Goal: Information Seeking & Learning: Learn about a topic

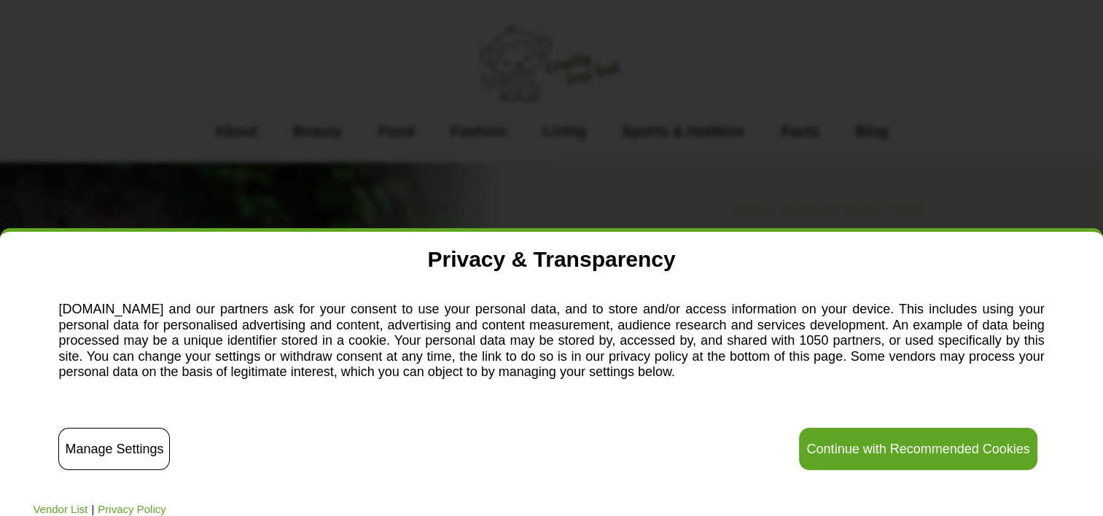
click at [903, 445] on button "Continue with Recommended Cookies" at bounding box center [918, 449] width 238 height 42
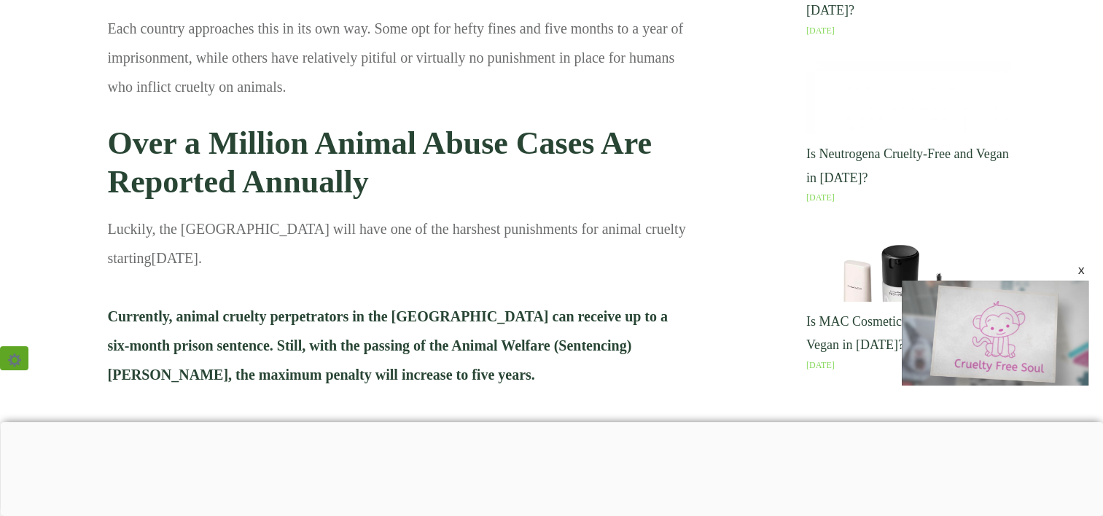
scroll to position [1601, 0]
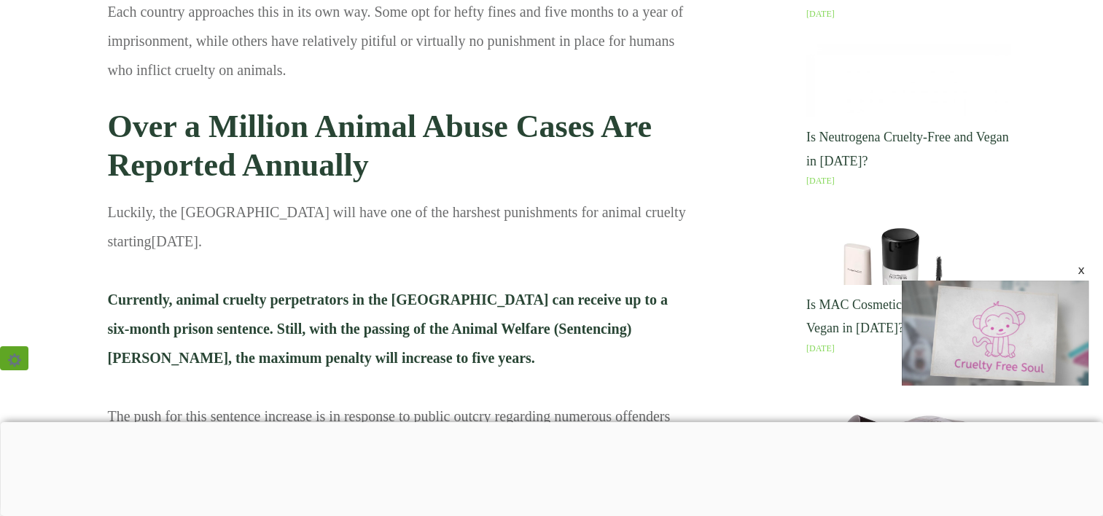
click at [108, 257] on p "Luckily, the [GEOGRAPHIC_DATA] will have one of the harshest punishments for an…" at bounding box center [398, 334] width 580 height 273
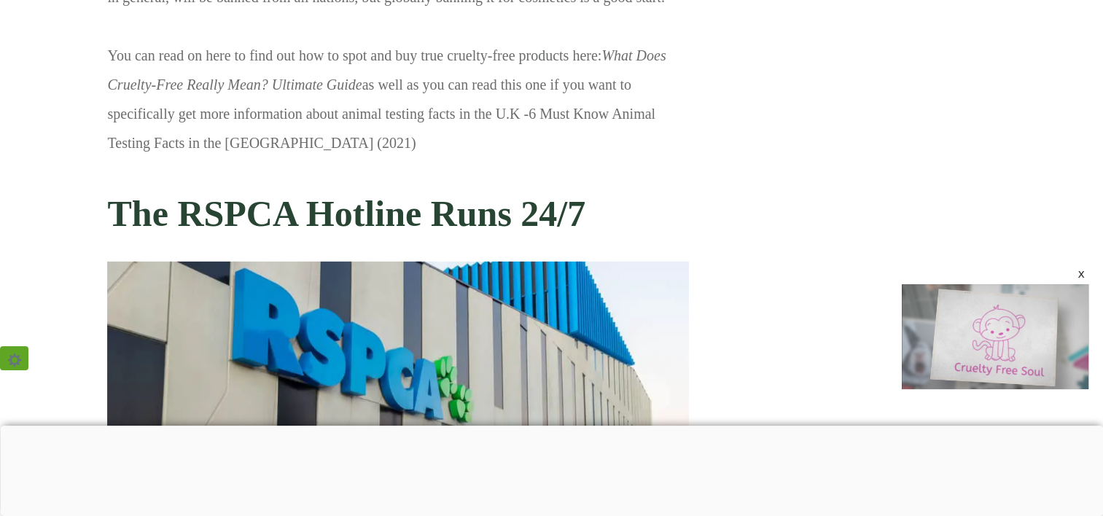
scroll to position [4085, 0]
